Goal: Information Seeking & Learning: Learn about a topic

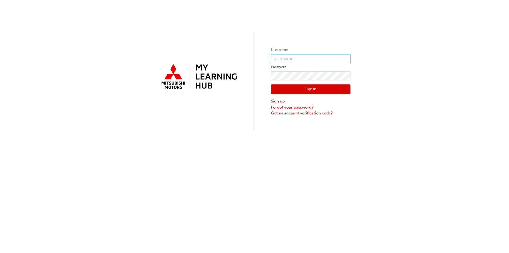
type input "0005884863"
click at [316, 85] on button "Sign In" at bounding box center [311, 89] width 80 height 10
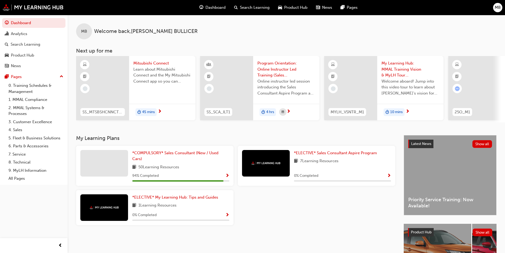
click at [155, 109] on span "45 mins" at bounding box center [148, 112] width 13 height 6
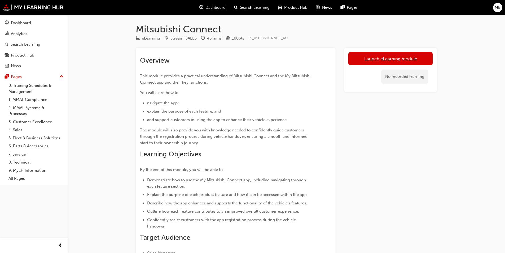
click at [386, 59] on link "Launch eLearning module" at bounding box center [390, 58] width 84 height 13
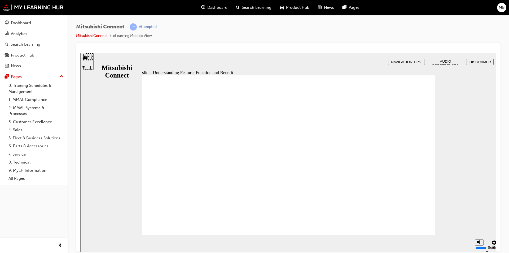
drag, startPoint x: 419, startPoint y: 219, endPoint x: 420, endPoint y: 223, distance: 3.9
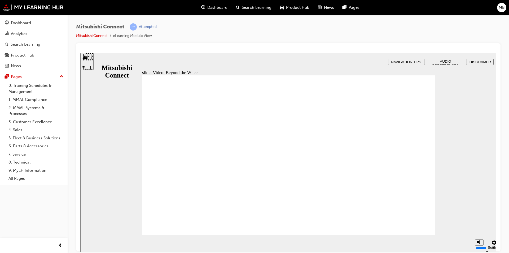
drag, startPoint x: 409, startPoint y: 206, endPoint x: 412, endPoint y: 224, distance: 18.6
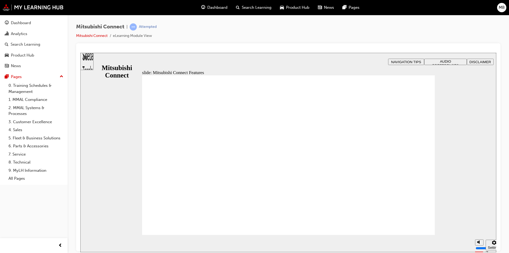
click at [492, 244] on icon "Settings" at bounding box center [494, 242] width 4 height 4
click at [489, 245] on div "Settings" at bounding box center [494, 247] width 13 height 4
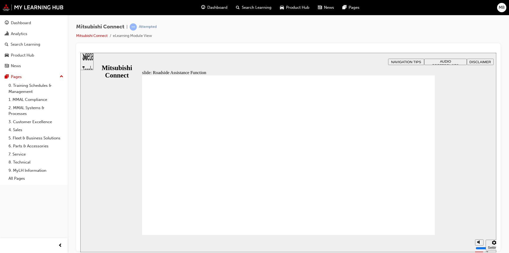
checkbox input "true"
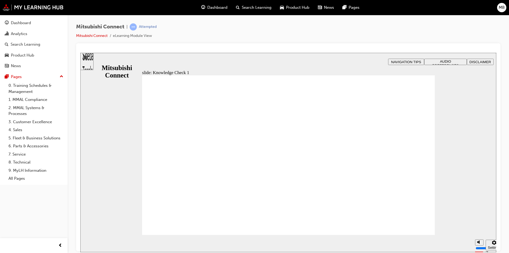
drag, startPoint x: 284, startPoint y: 200, endPoint x: 289, endPoint y: 206, distance: 7.5
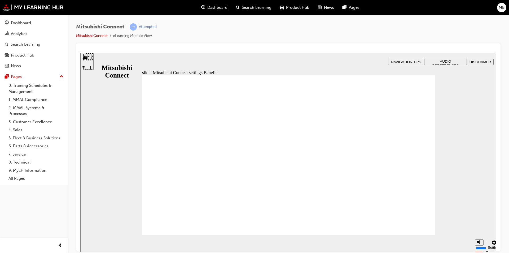
radio input "false"
radio input "true"
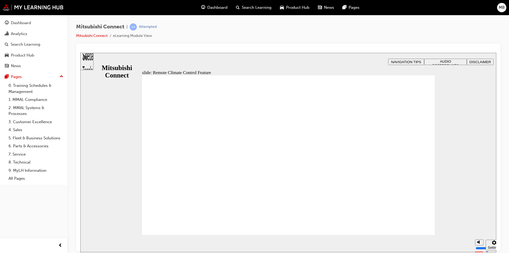
drag, startPoint x: 355, startPoint y: 174, endPoint x: 387, endPoint y: 203, distance: 42.8
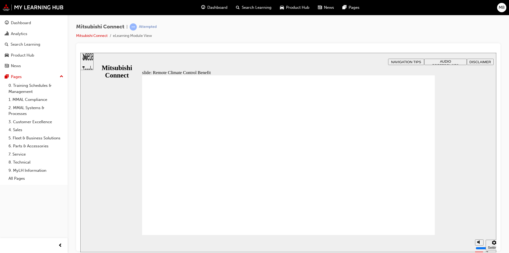
drag, startPoint x: 398, startPoint y: 218, endPoint x: 404, endPoint y: 219, distance: 6.1
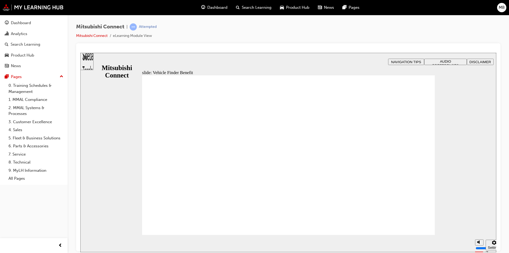
checkbox input "true"
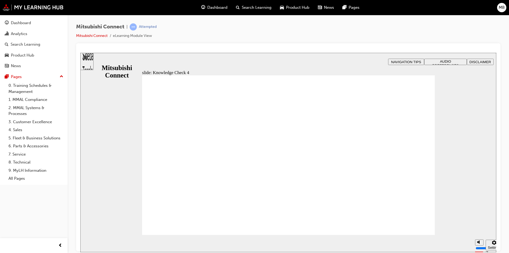
radio input "true"
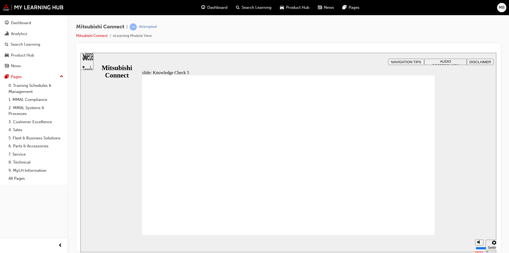
checkbox input "true"
drag, startPoint x: 286, startPoint y: 212, endPoint x: 286, endPoint y: 202, distance: 9.5
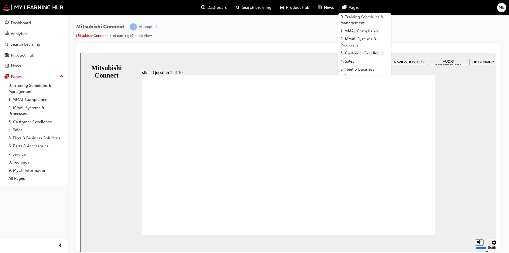
radio input "false"
radio input "true"
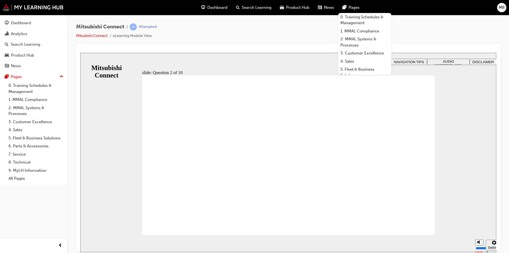
checkbox input "true"
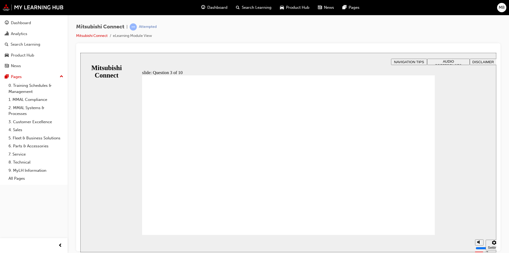
checkbox input "true"
radio input "true"
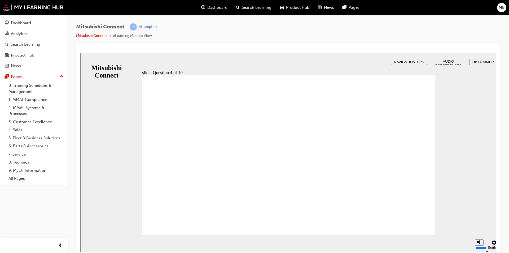
checkbox input "true"
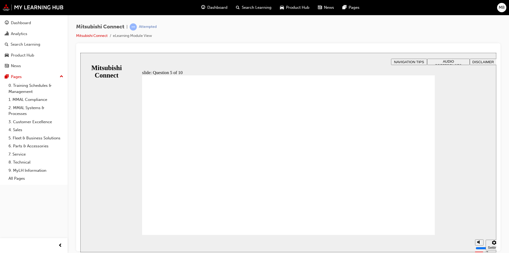
drag, startPoint x: 315, startPoint y: 217, endPoint x: 292, endPoint y: 201, distance: 28.2
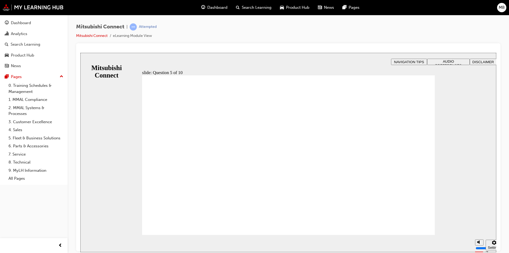
checkbox input "true"
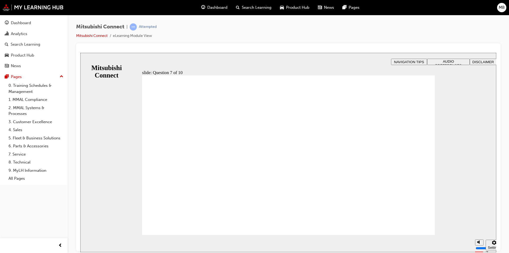
checkbox input "true"
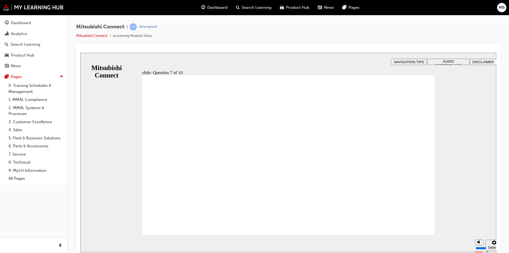
radio input "true"
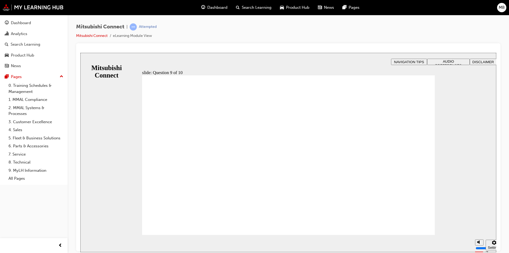
radio input "false"
radio input "true"
drag, startPoint x: 181, startPoint y: 157, endPoint x: 175, endPoint y: 221, distance: 64.1
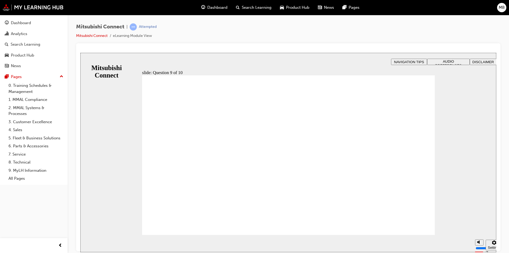
checkbox input "true"
drag, startPoint x: 246, startPoint y: 156, endPoint x: 227, endPoint y: 153, distance: 19.4
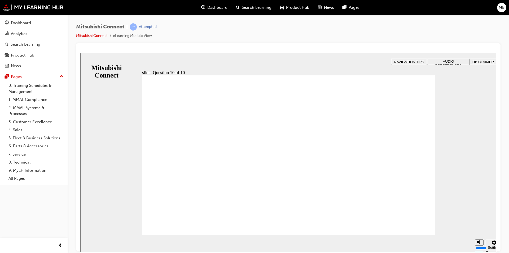
checkbox input "false"
checkbox input "true"
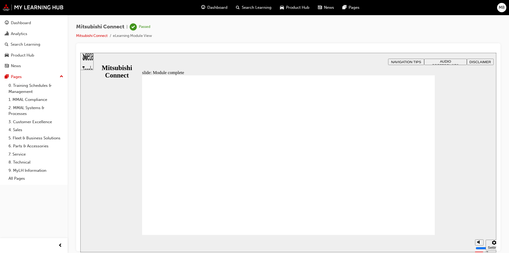
click at [20, 33] on div "Analytics" at bounding box center [19, 34] width 16 height 6
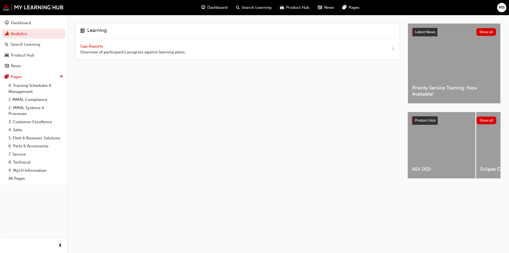
click at [84, 49] on div "Gap Reports Overview of participant's progress against learning plans." at bounding box center [132, 49] width 105 height 12
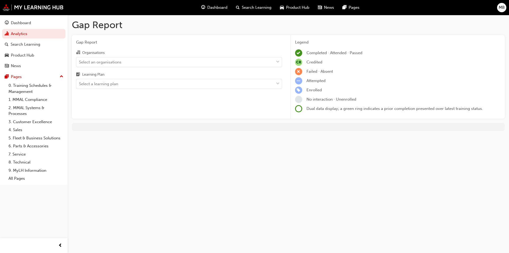
click at [190, 63] on div "Select an organisations" at bounding box center [174, 61] width 197 height 9
click at [80, 63] on input "Organisations Select an organisations" at bounding box center [79, 61] width 1 height 5
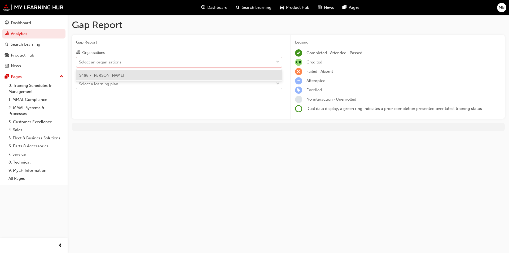
click at [113, 72] on div "S488 - Agostino Mitsubishi" at bounding box center [179, 75] width 206 height 10
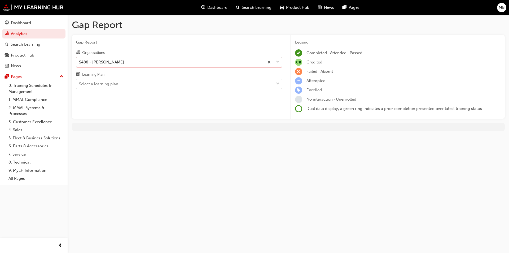
click at [102, 88] on div "Select a learning plan" at bounding box center [174, 83] width 197 height 9
click at [80, 86] on input "Learning Plan Select a learning plan" at bounding box center [79, 83] width 1 height 5
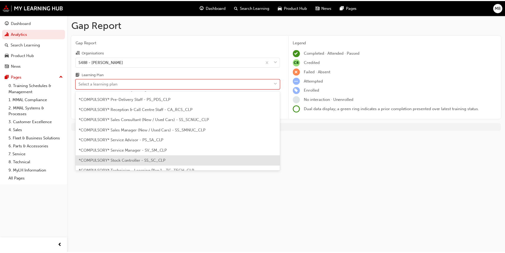
scroll to position [127, 0]
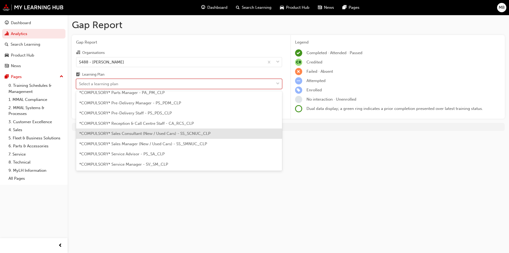
click at [156, 133] on span "*COMPULSORY* Sales Consultant (New / Used Cars) - SS_SCNUC_CLP" at bounding box center [144, 133] width 131 height 5
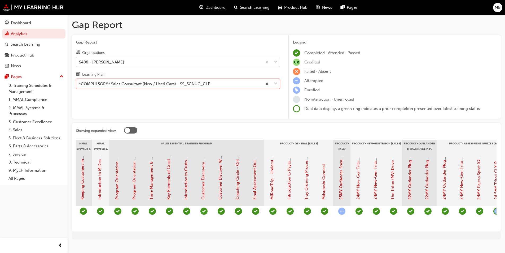
scroll to position [0, 527]
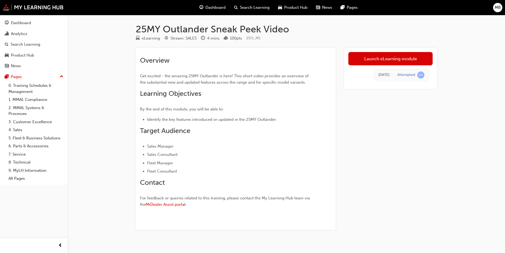
click at [406, 55] on link "Launch eLearning module" at bounding box center [390, 58] width 84 height 13
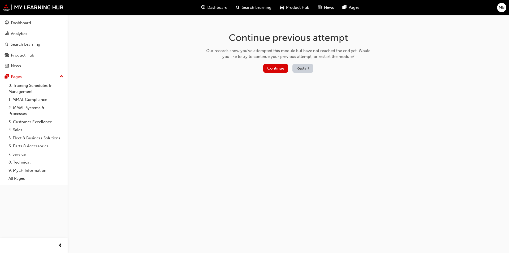
click at [275, 68] on button "Continue" at bounding box center [275, 68] width 25 height 9
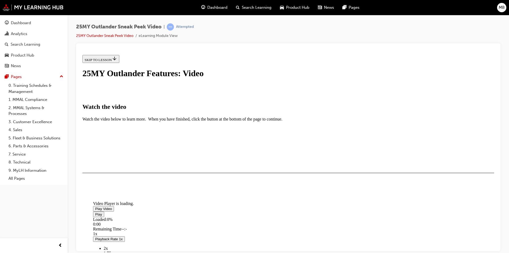
click at [95, 206] on span "Video player" at bounding box center [95, 208] width 0 height 4
click at [332, 217] on div "Loaded : 3.12% 3:19 0:03" at bounding box center [347, 224] width 509 height 14
click at [134, 190] on div "I HAVE WATCHED THIS VIDEO" at bounding box center [110, 188] width 50 height 4
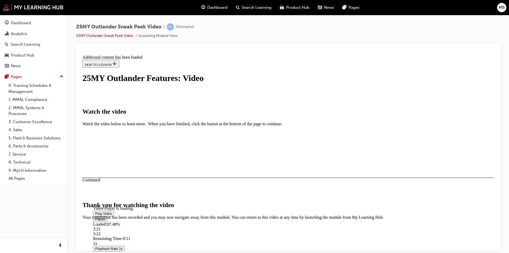
scroll to position [157, 0]
click at [115, 249] on button "CLOSE MODULE" at bounding box center [98, 252] width 32 height 6
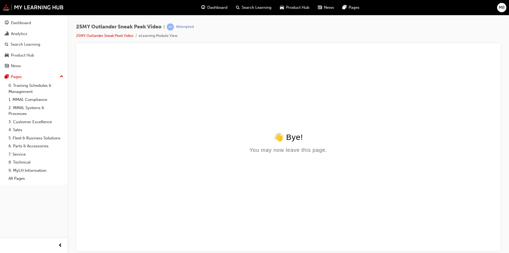
scroll to position [0, 0]
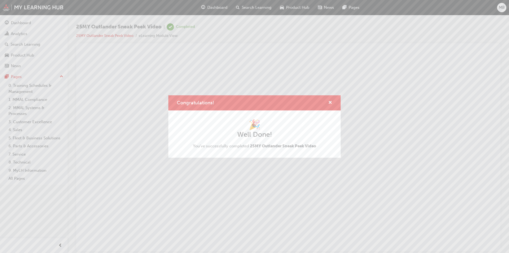
click at [333, 102] on div "Congratulations!" at bounding box center [254, 102] width 172 height 15
click at [331, 102] on span "cross-icon" at bounding box center [330, 102] width 4 height 5
